Goal: Transaction & Acquisition: Subscribe to service/newsletter

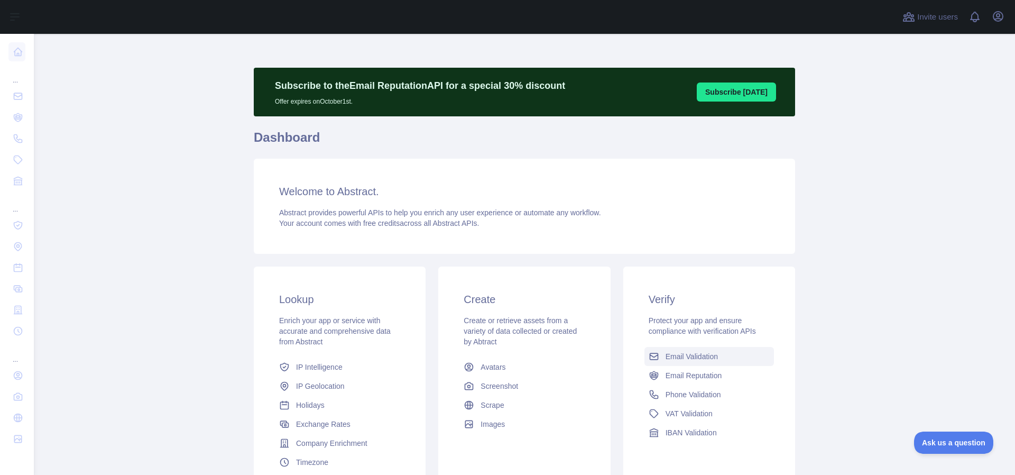
click at [693, 364] on link "Email Validation" at bounding box center [708, 356] width 129 height 19
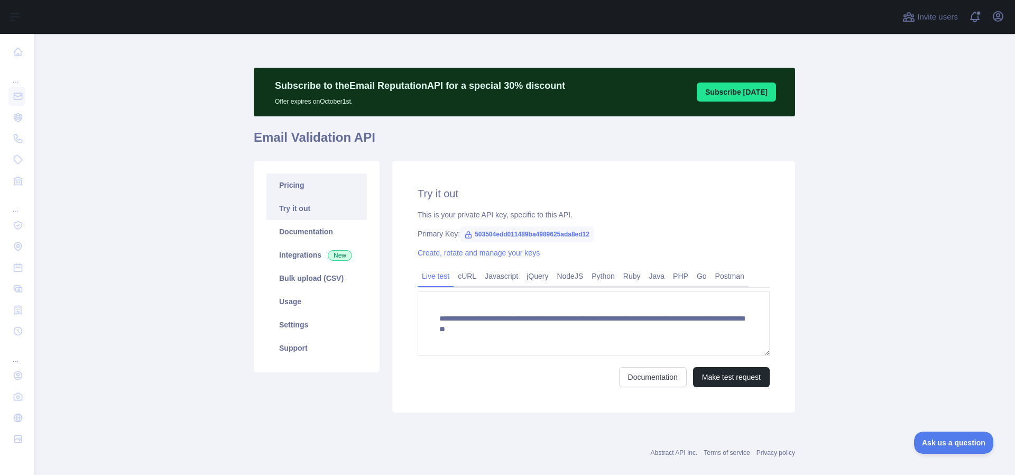
click at [300, 182] on link "Pricing" at bounding box center [316, 184] width 100 height 23
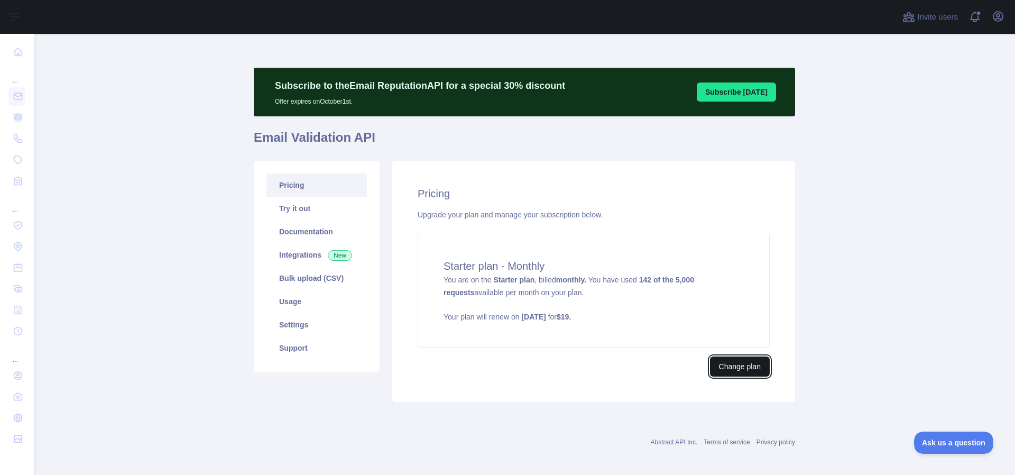
click at [740, 364] on button "Change plan" at bounding box center [740, 366] width 60 height 20
